Goal: Obtain resource: Download file/media

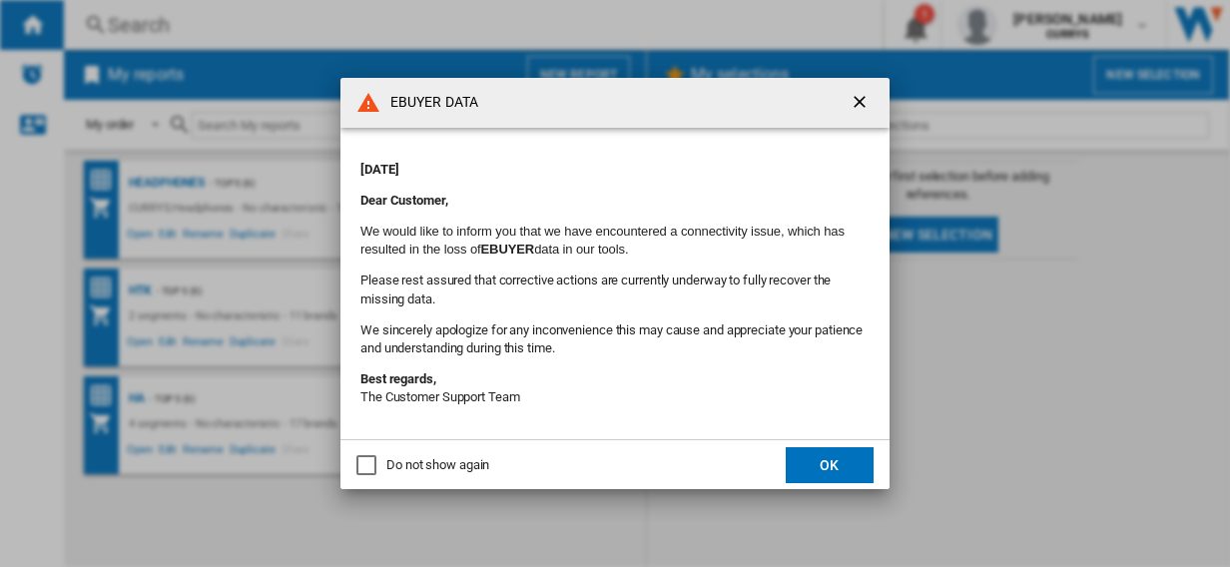
click at [833, 465] on button "OK" at bounding box center [830, 465] width 88 height 36
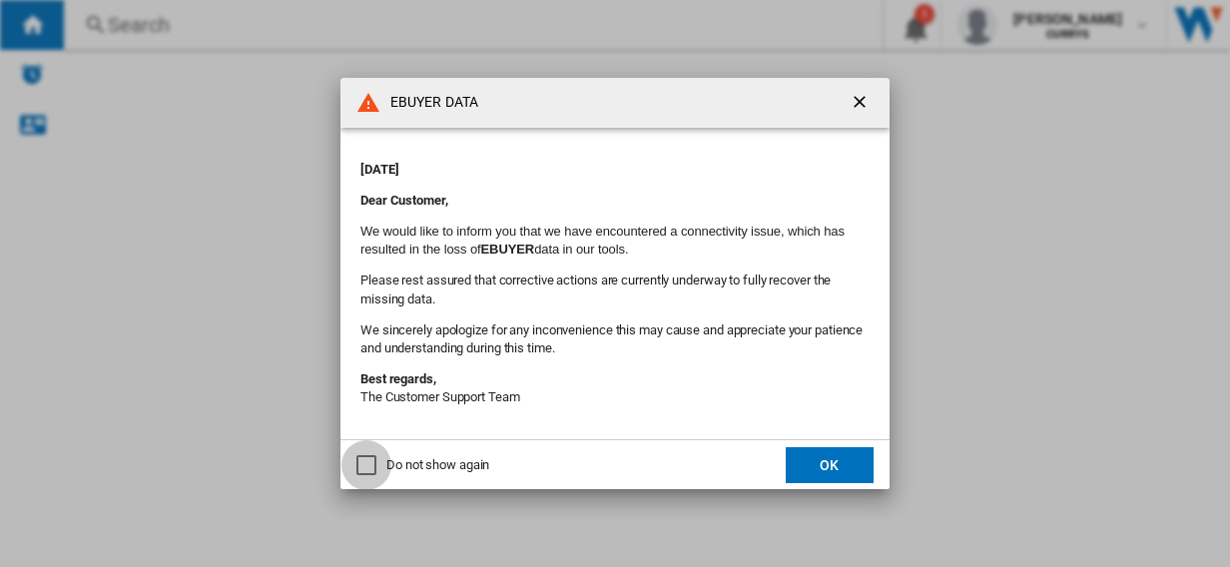
click at [368, 467] on div "Do not show again" at bounding box center [367, 465] width 20 height 20
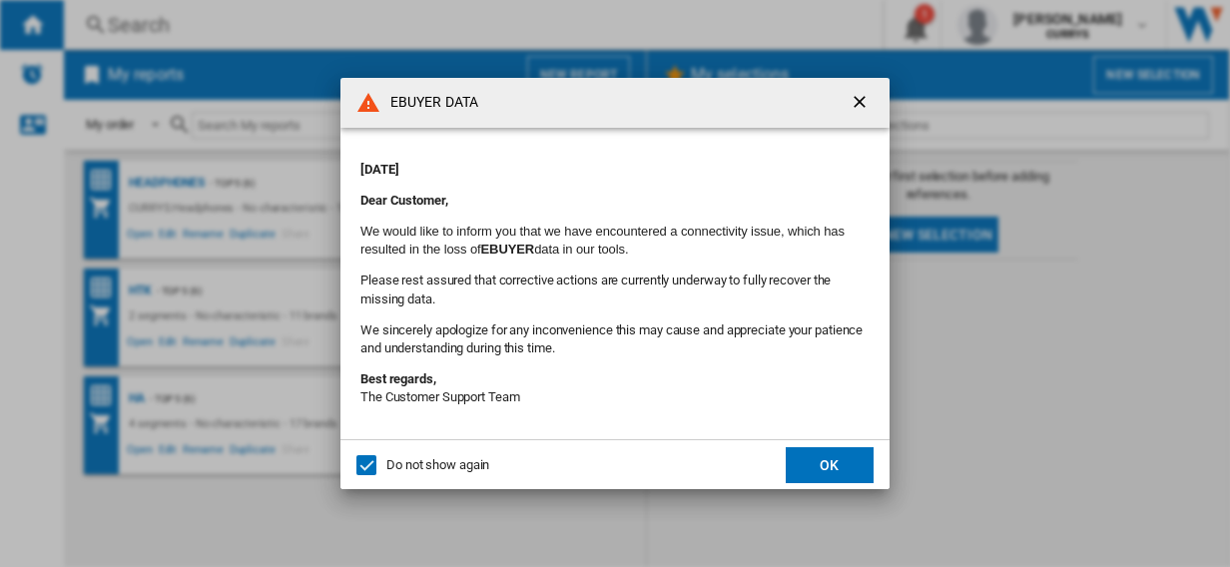
click at [807, 441] on md-dialog-actions "Do not show again OK" at bounding box center [615, 464] width 549 height 50
click at [825, 474] on button "OK" at bounding box center [830, 465] width 88 height 36
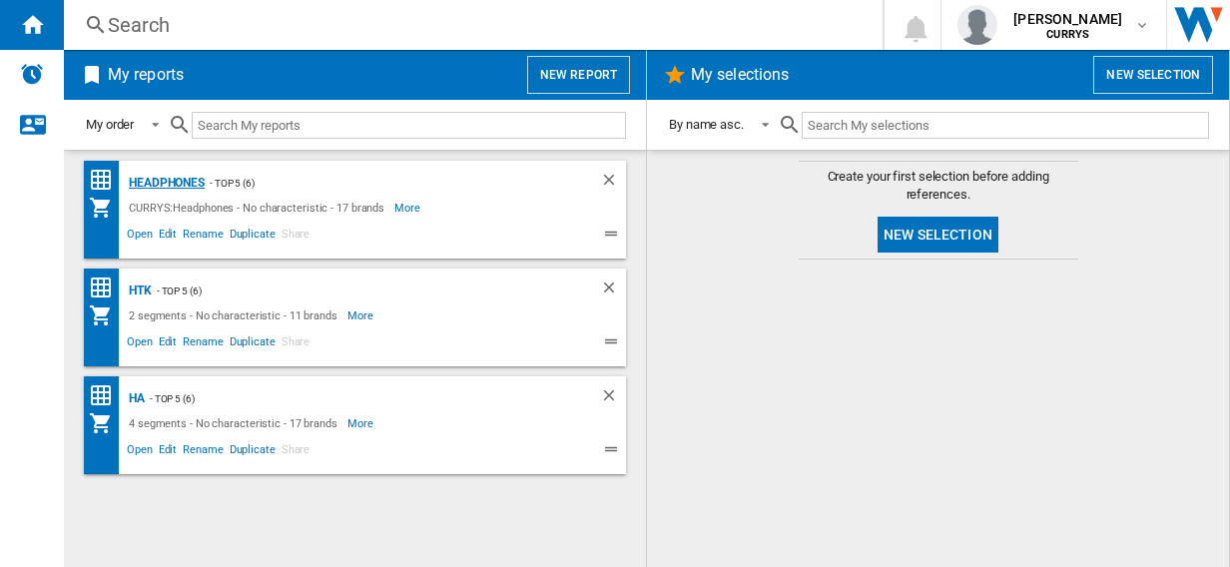
click at [152, 176] on div "Headphones" at bounding box center [164, 183] width 81 height 25
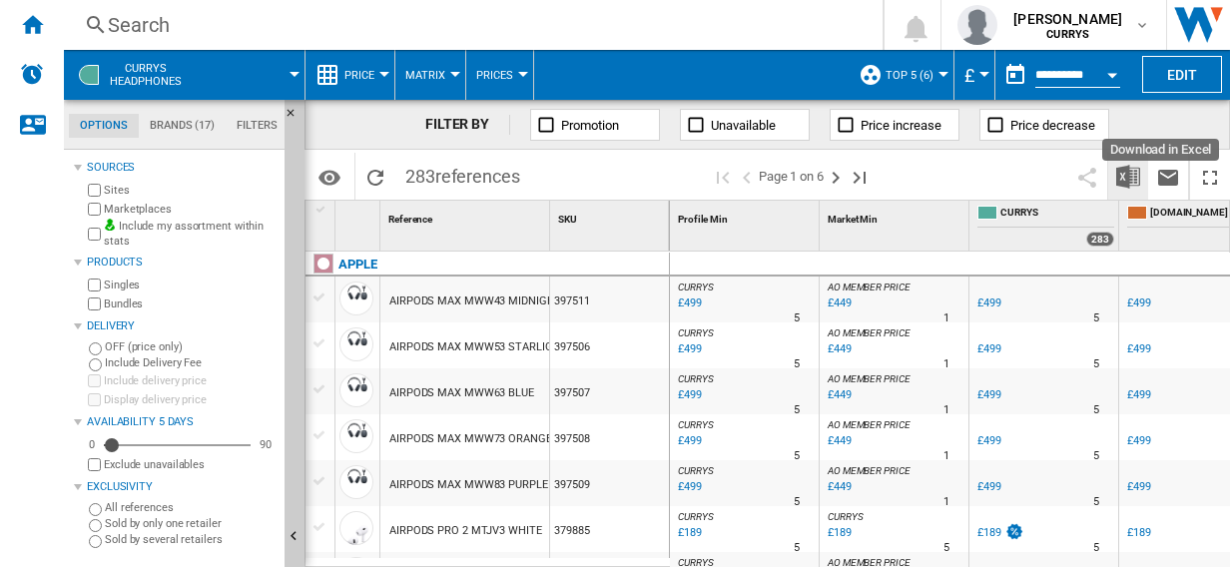
click at [1125, 171] on img "Download in Excel" at bounding box center [1129, 177] width 24 height 24
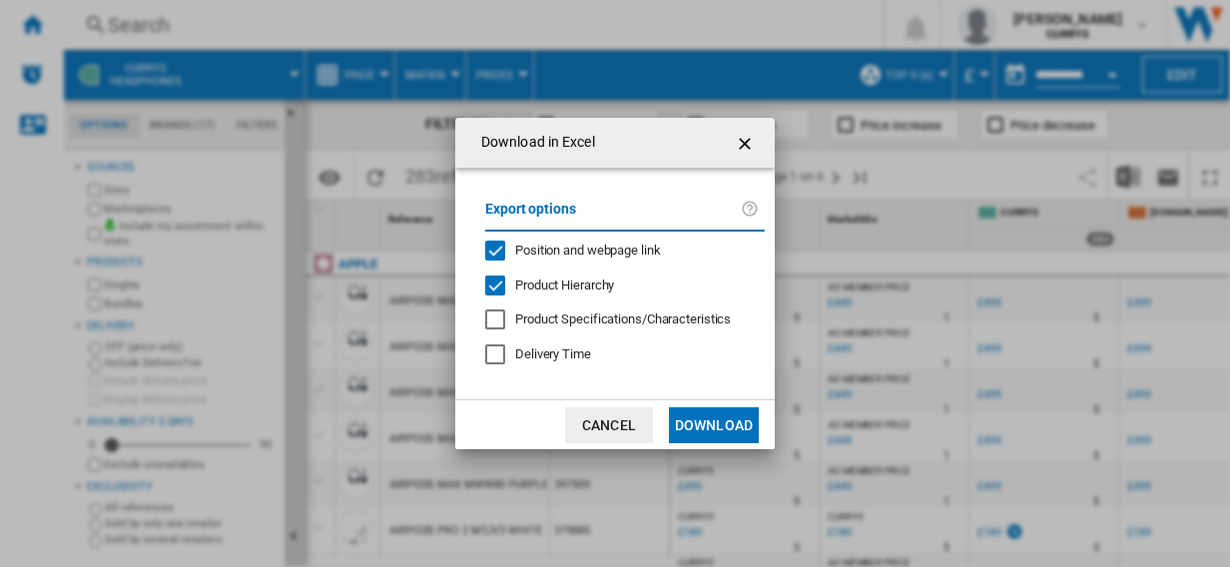
click at [699, 420] on button "Download" at bounding box center [714, 425] width 90 height 36
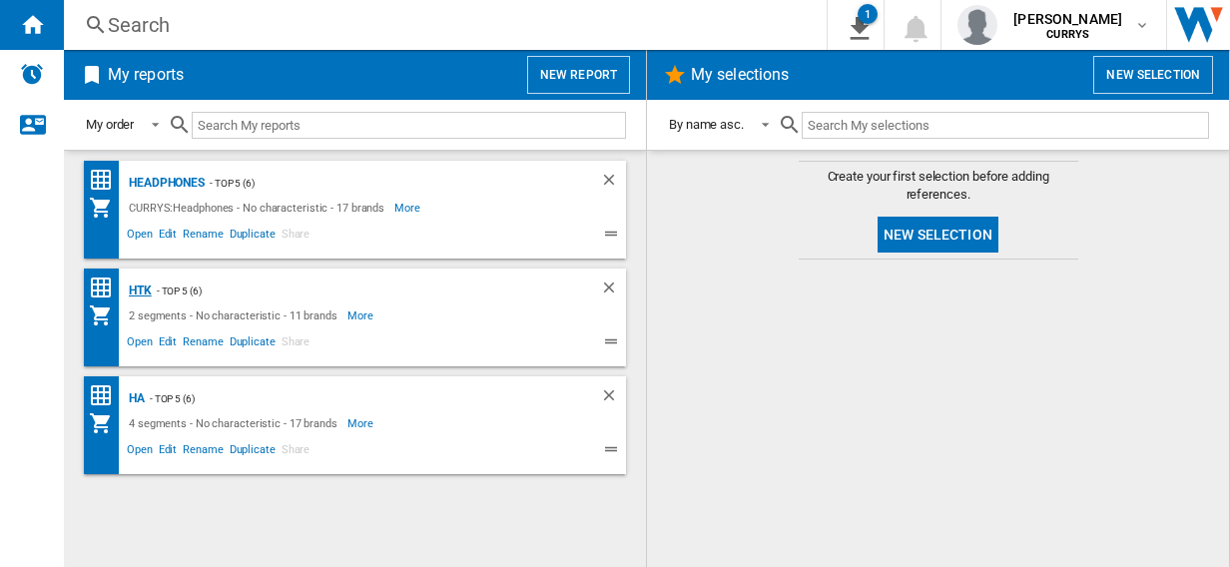
click at [142, 289] on div "HTK" at bounding box center [138, 291] width 28 height 25
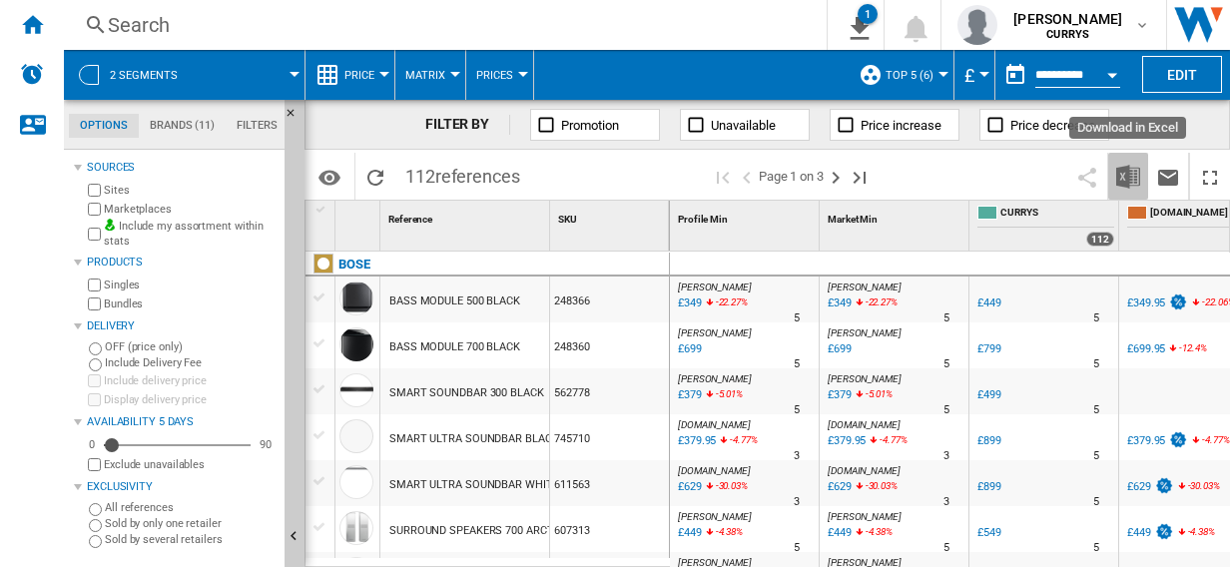
click at [1130, 176] on img "Download in Excel" at bounding box center [1129, 177] width 24 height 24
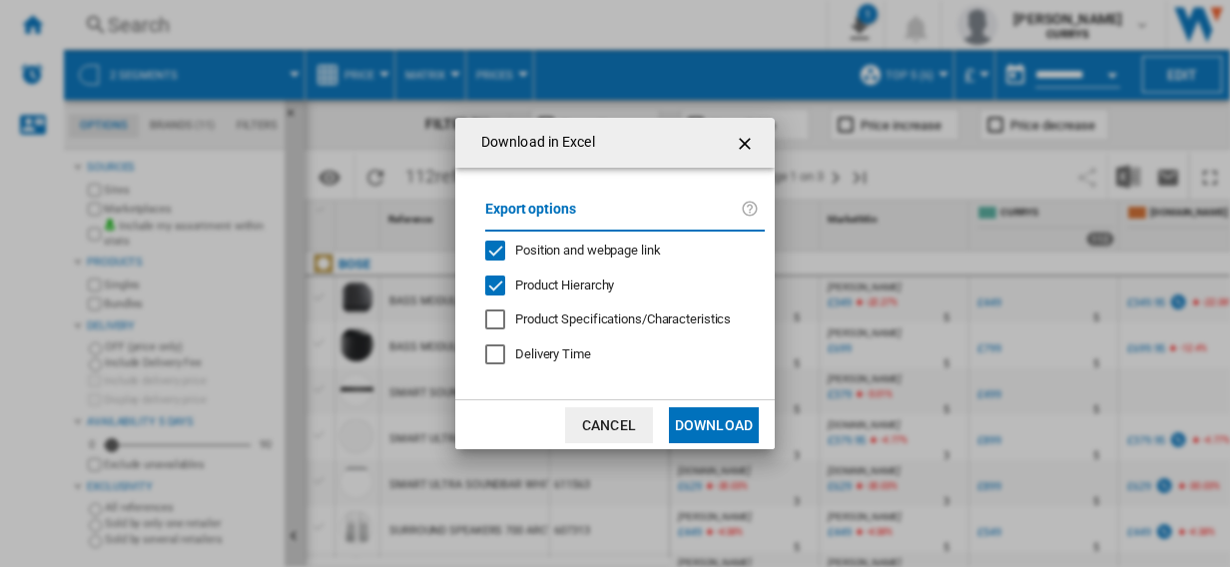
click at [715, 428] on button "Download" at bounding box center [714, 425] width 90 height 36
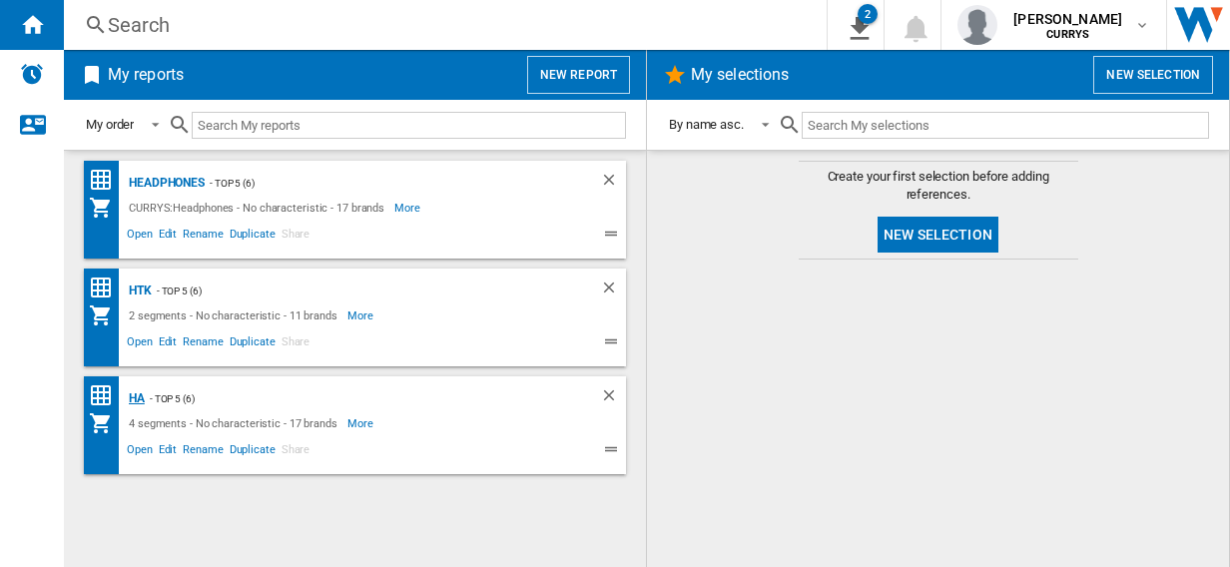
click at [139, 398] on div "HA" at bounding box center [134, 399] width 21 height 25
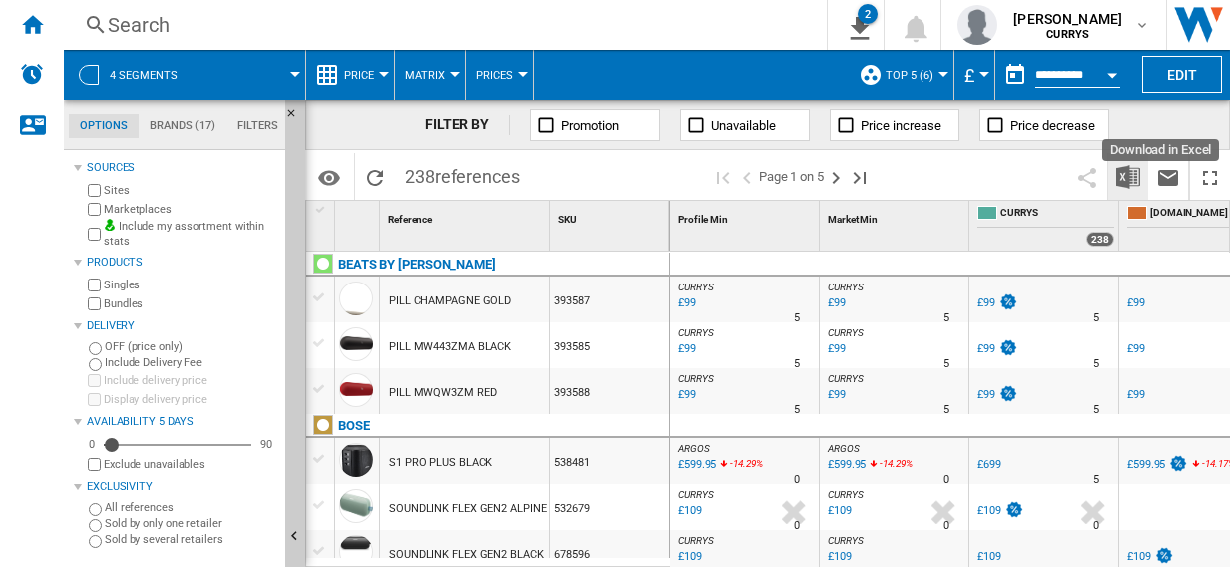
click at [1132, 174] on img "Download in Excel" at bounding box center [1129, 177] width 24 height 24
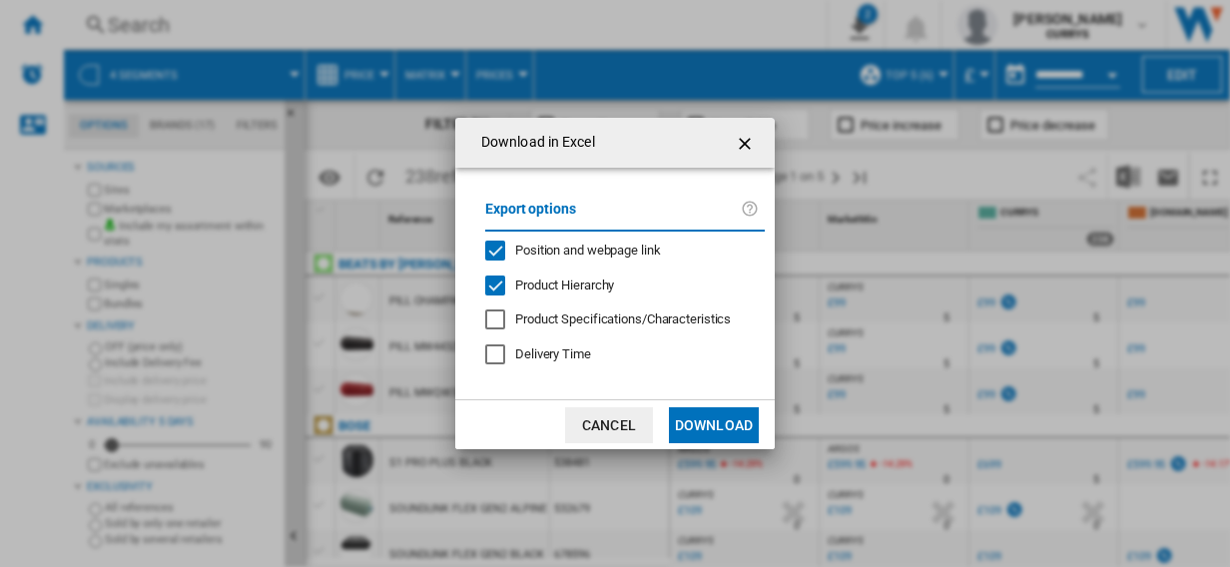
click at [717, 417] on button "Download" at bounding box center [714, 425] width 90 height 36
